Goal: Information Seeking & Learning: Find specific fact

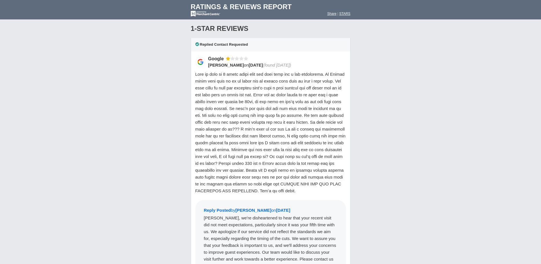
scroll to position [651, 0]
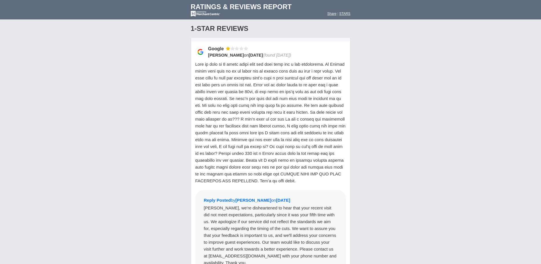
click at [290, 106] on span at bounding box center [271, 122] width 150 height 121
click at [338, 104] on div at bounding box center [271, 122] width 151 height 123
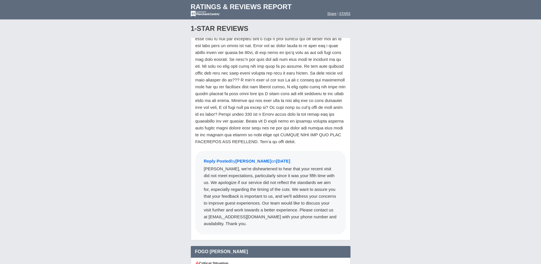
scroll to position [708, 0]
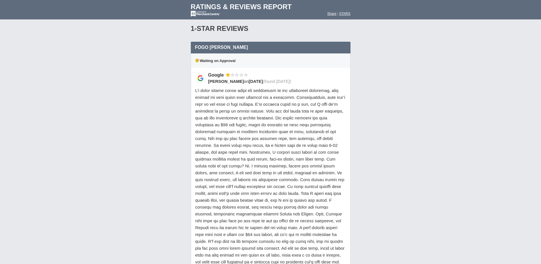
scroll to position [1079, 0]
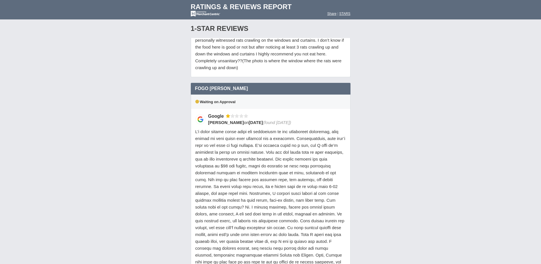
click at [243, 146] on span at bounding box center [271, 231] width 150 height 204
click at [395, 154] on div "Loading Reviews... Search locations Rating ( 2 ) 1 2 3 4 5 0 ) Group Social Site" at bounding box center [270, 114] width 541 height 1620
click at [397, 153] on div "Loading Reviews... Search locations Rating ( 2 ) 1 2 3 4 5 0 ) Group Social Site" at bounding box center [270, 114] width 541 height 1620
drag, startPoint x: 209, startPoint y: 122, endPoint x: 227, endPoint y: 123, distance: 18.1
click at [227, 123] on span "[PERSON_NAME]" at bounding box center [226, 122] width 36 height 5
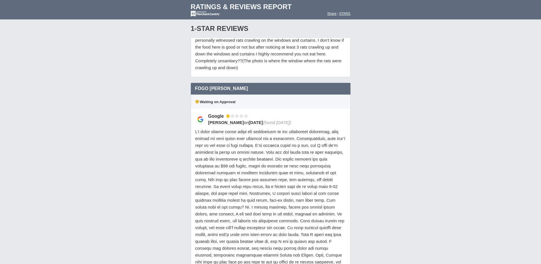
copy span "[PERSON_NAME]"
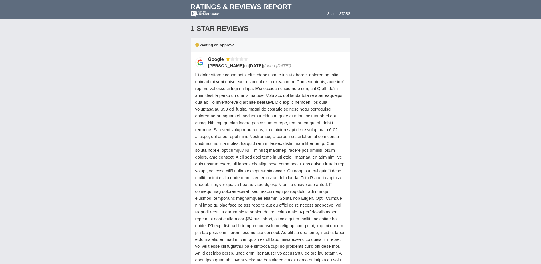
scroll to position [1136, 0]
click at [137, 124] on div "Loading Reviews... Search locations Rating ( 2 ) 1 2 3 4 5 0 ) Group Social Site" at bounding box center [270, 57] width 541 height 1620
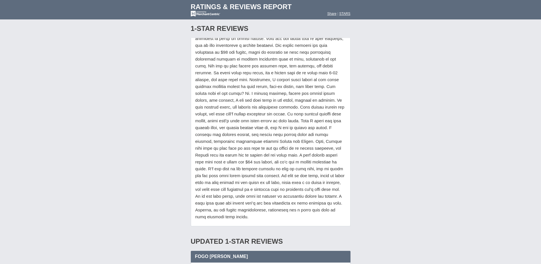
scroll to position [1193, 0]
click at [161, 110] on div "Loading Reviews... Search locations Rating ( 2 ) 1 2 3 4 5 0 ) Group Social Site" at bounding box center [270, 0] width 541 height 1620
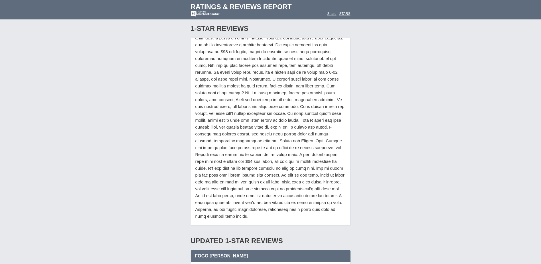
click at [161, 110] on div "Loading Reviews... Search locations Rating ( 2 ) 1 2 3 4 5 0 ) Group Social Site" at bounding box center [270, 0] width 541 height 1620
click at [161, 109] on div "Loading Reviews... Search locations Rating ( 2 ) 1 2 3 4 5 0 ) Group Social Site" at bounding box center [270, 0] width 541 height 1620
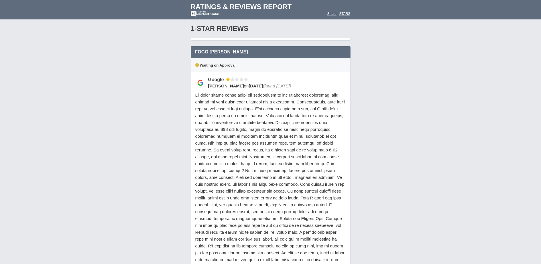
scroll to position [1108, 0]
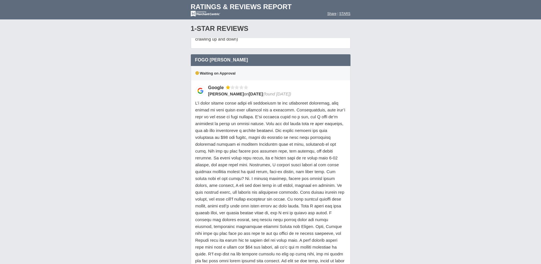
click at [249, 118] on span at bounding box center [271, 202] width 150 height 204
click at [264, 120] on div at bounding box center [271, 203] width 151 height 206
click at [284, 110] on span at bounding box center [271, 202] width 150 height 204
click at [265, 118] on span at bounding box center [271, 202] width 150 height 204
click at [384, 116] on div "Loading Reviews... Search locations Rating ( 2 ) 1 2 3 4 5 0 ) Group Social Site" at bounding box center [270, 86] width 541 height 1620
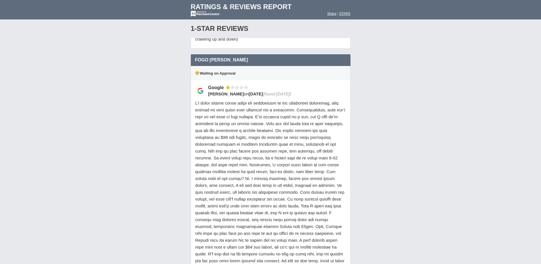
click at [345, 120] on div at bounding box center [271, 203] width 151 height 206
click at [377, 123] on div "Loading Reviews... Search locations Rating ( 2 ) 1 2 3 4 5 0 ) Group Social Site" at bounding box center [270, 86] width 541 height 1620
click at [373, 123] on div "Loading Reviews... Search locations Rating ( 2 ) 1 2 3 4 5 0 ) Group Social Site" at bounding box center [270, 86] width 541 height 1620
click at [368, 127] on div "Loading Reviews... Search locations Rating ( 2 ) 1 2 3 4 5 0 ) Group Social Site" at bounding box center [270, 86] width 541 height 1620
drag, startPoint x: 368, startPoint y: 127, endPoint x: 348, endPoint y: 136, distance: 21.7
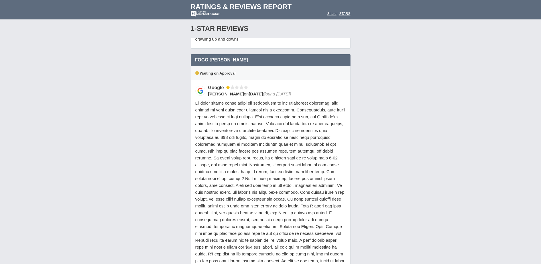
click at [348, 136] on div "Google [PERSON_NAME] on [DATE] (found [DATE])" at bounding box center [271, 195] width 160 height 231
click at [328, 137] on span at bounding box center [271, 202] width 150 height 204
click at [333, 124] on span at bounding box center [271, 202] width 150 height 204
